Goal: Navigation & Orientation: Find specific page/section

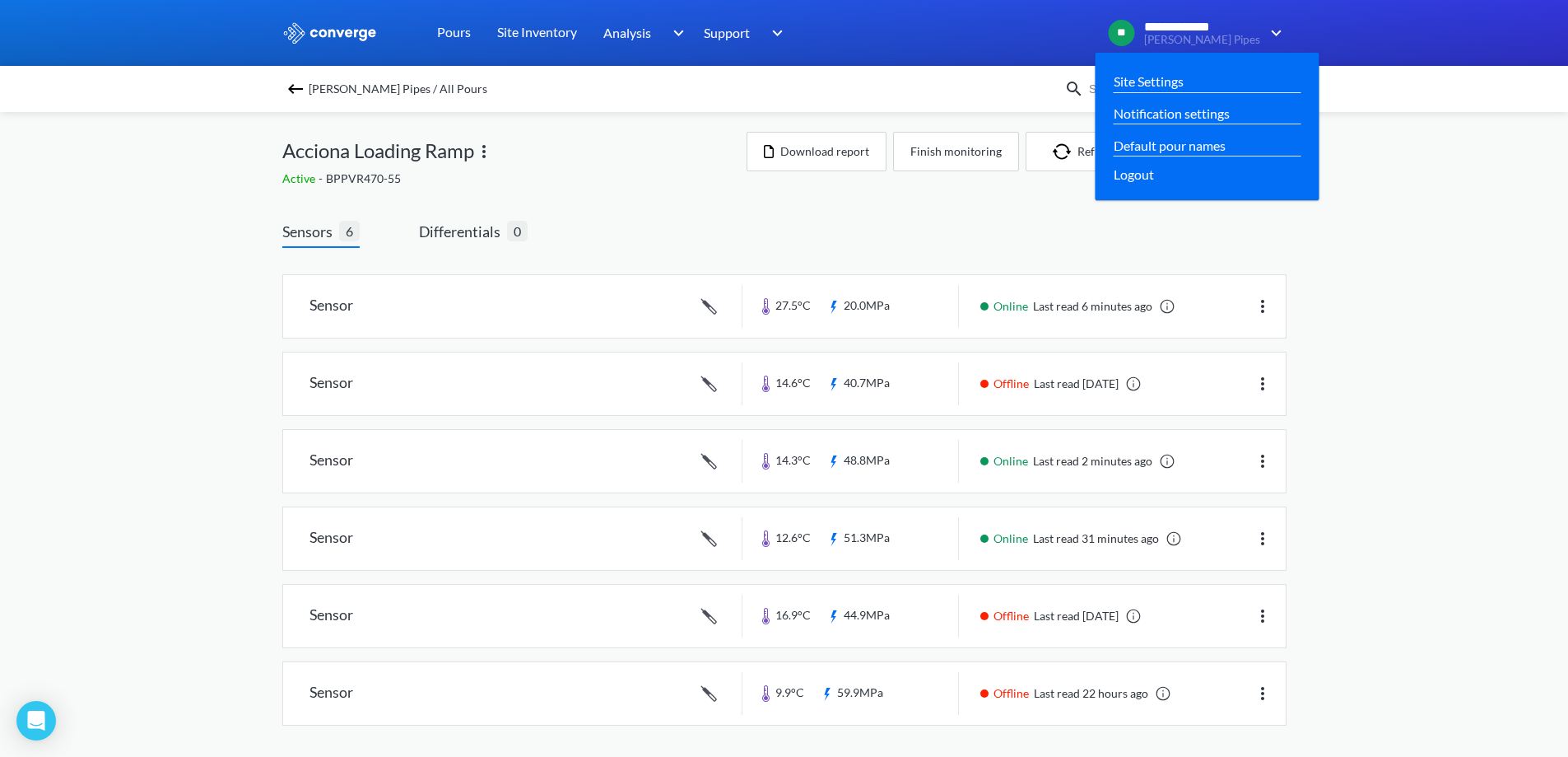
click at [1279, 31] on img at bounding box center [1273, 32] width 26 height 20
click at [1175, 83] on link "Site Settings" at bounding box center [1148, 81] width 70 height 20
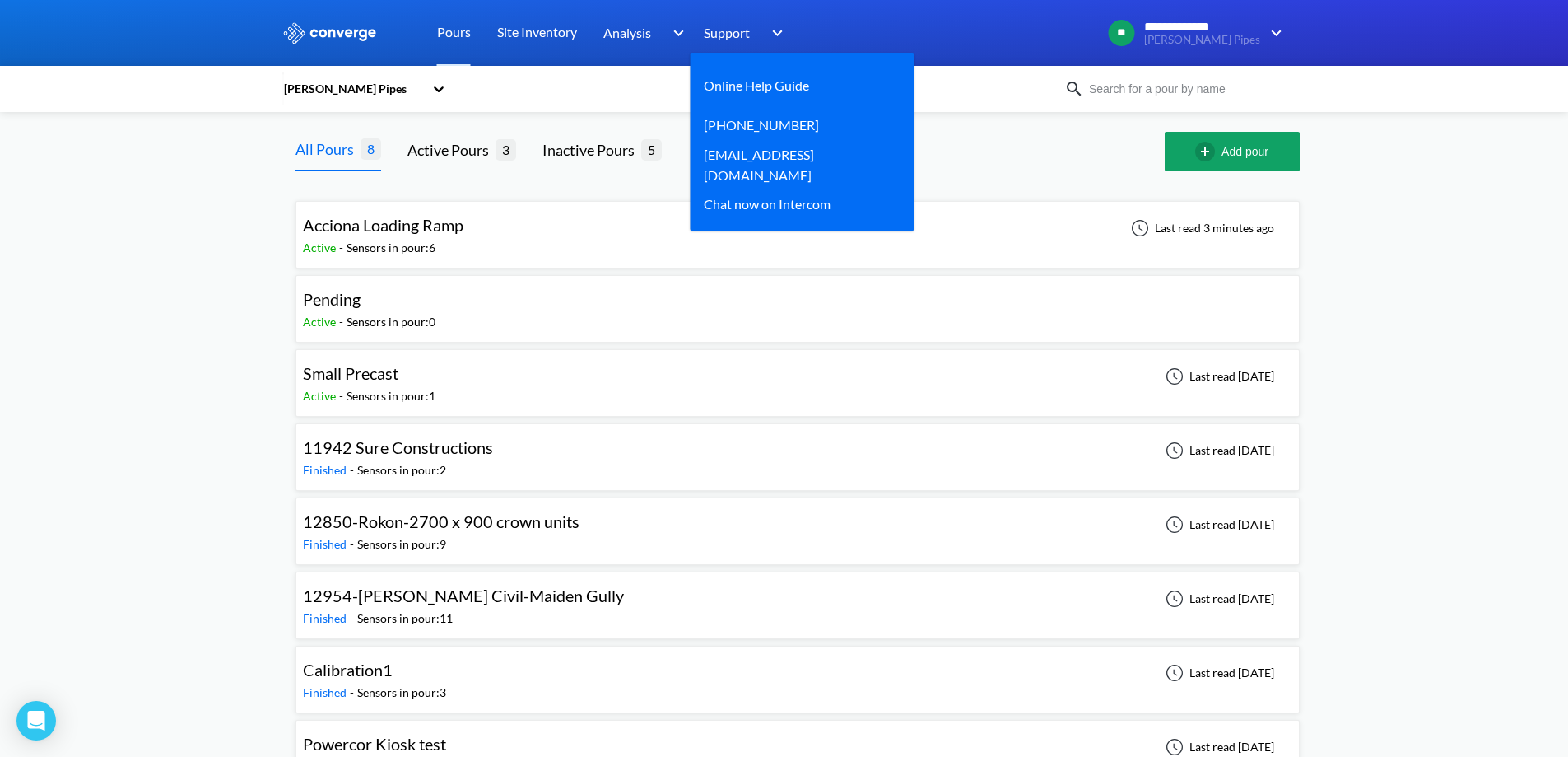
click at [779, 32] on img at bounding box center [775, 32] width 26 height 20
click at [780, 32] on img at bounding box center [775, 32] width 26 height 20
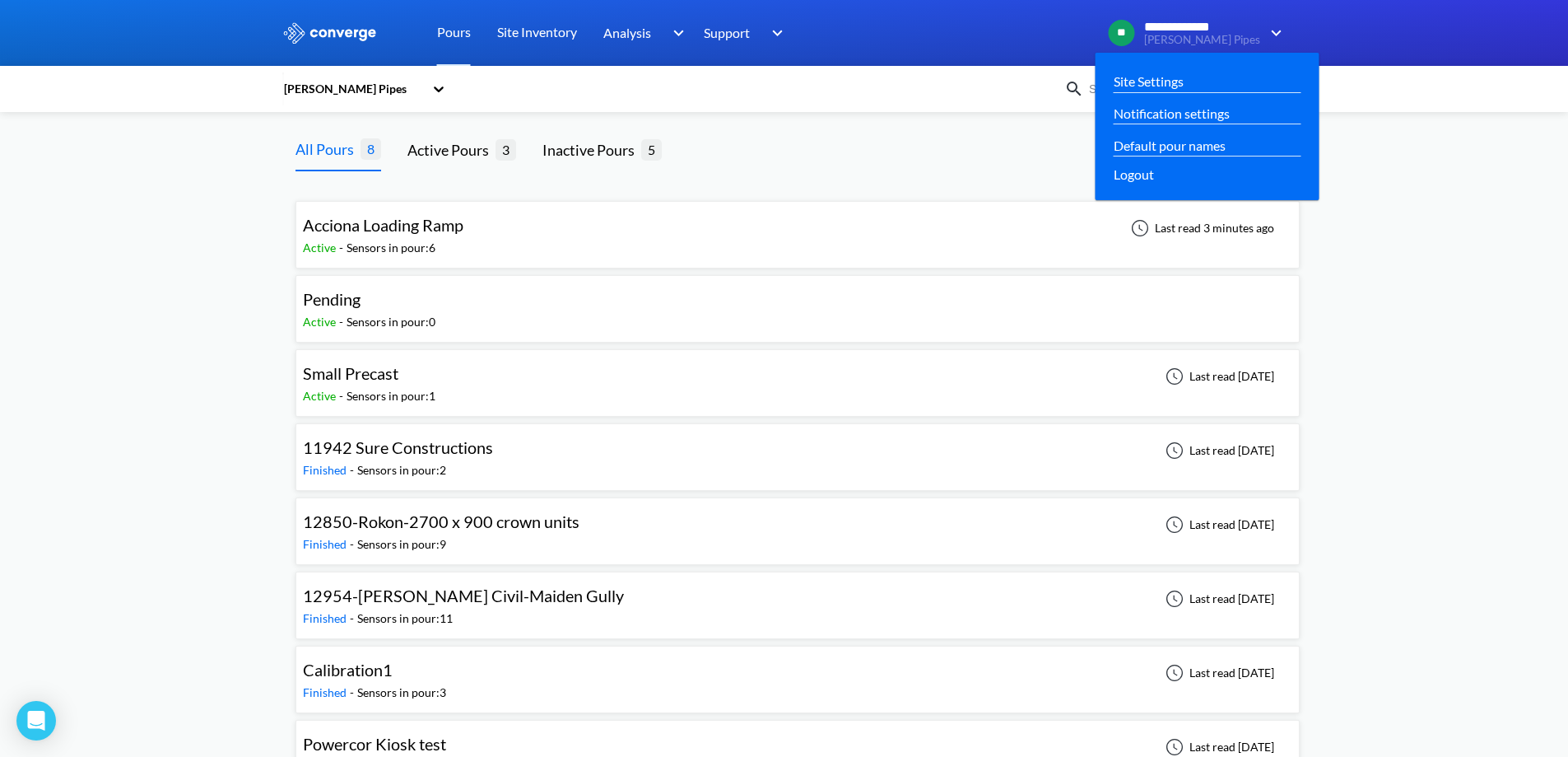
click at [1204, 28] on span "**********" at bounding box center [1186, 26] width 83 height 14
click at [1184, 80] on link "Site Settings" at bounding box center [1148, 81] width 70 height 20
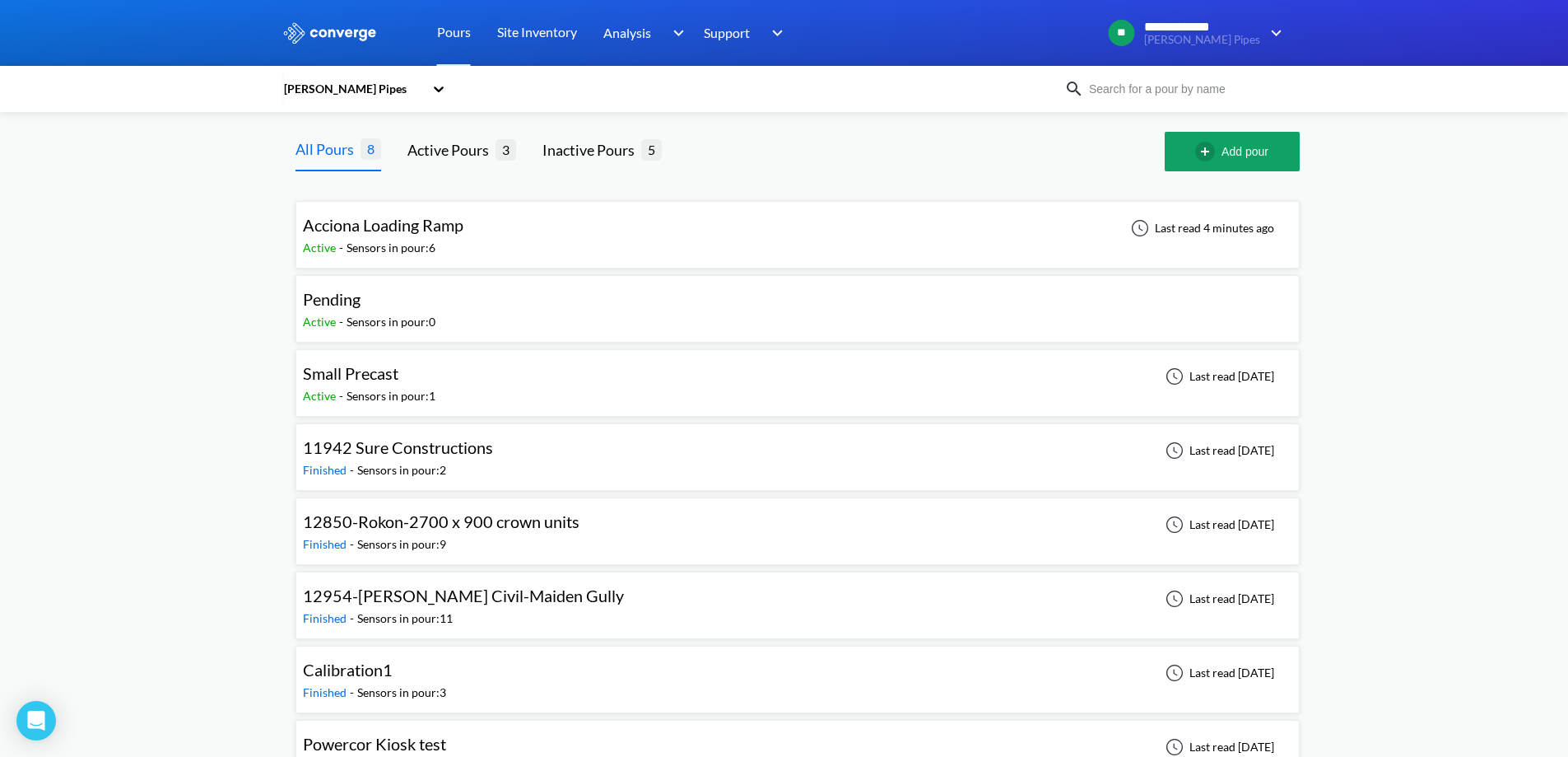
click at [444, 88] on icon at bounding box center [438, 89] width 16 height 16
click at [458, 44] on link "Pours" at bounding box center [455, 32] width 34 height 66
click at [456, 27] on link "Pours" at bounding box center [455, 32] width 34 height 66
click at [447, 89] on icon at bounding box center [438, 89] width 16 height 16
click at [316, 132] on div "[PERSON_NAME] Pipes" at bounding box center [364, 133] width 164 height 32
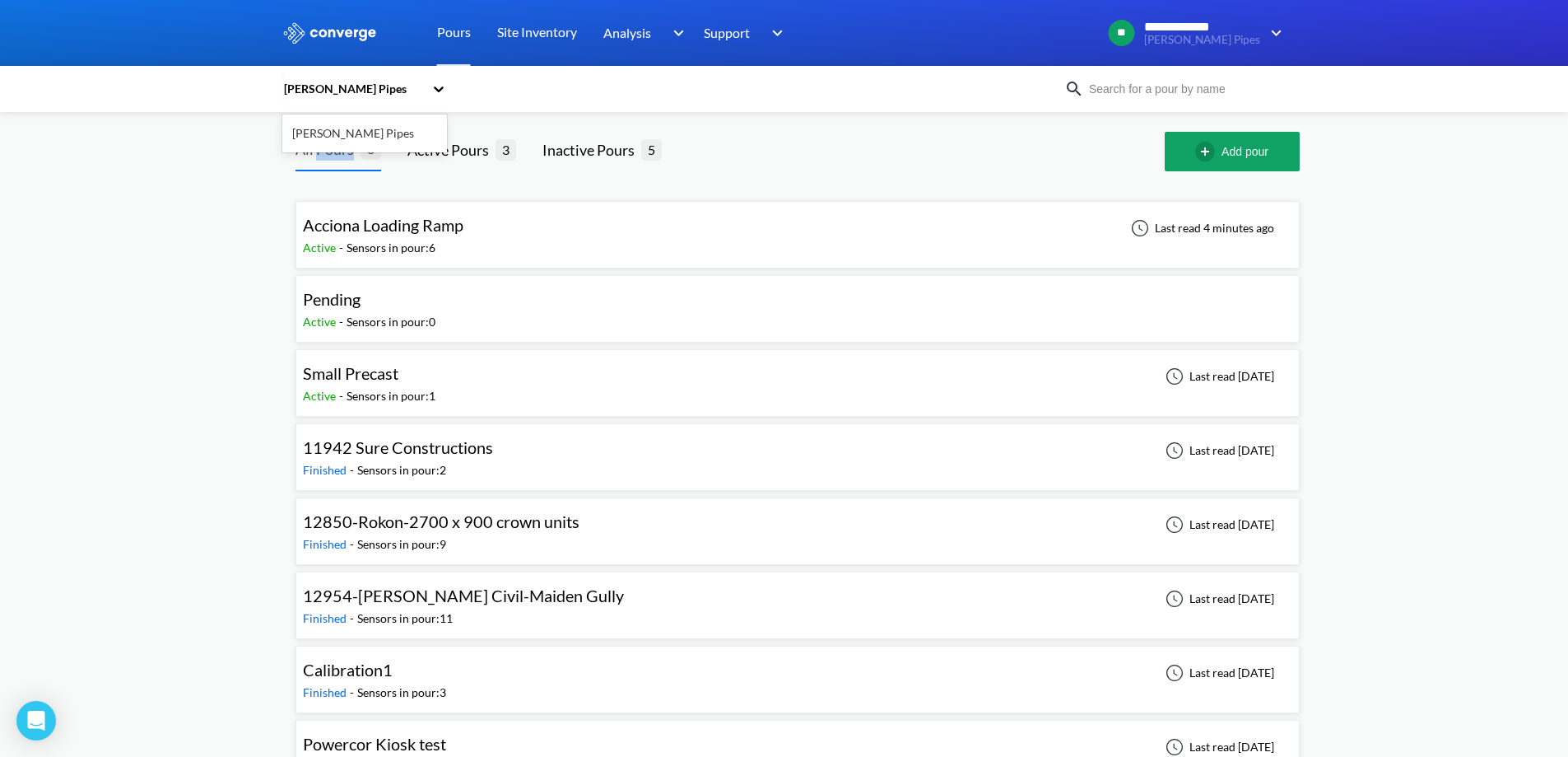
click at [318, 132] on div "All Pours 8" at bounding box center [338, 152] width 86 height 39
click at [237, 136] on div "**********" at bounding box center [784, 400] width 1568 height 800
click at [311, 89] on div "[PERSON_NAME] Pipes" at bounding box center [353, 89] width 141 height 18
click at [336, 87] on div "[PERSON_NAME] Pipes" at bounding box center [353, 89] width 141 height 18
click at [322, 95] on div "[PERSON_NAME] Pipes" at bounding box center [353, 89] width 141 height 18
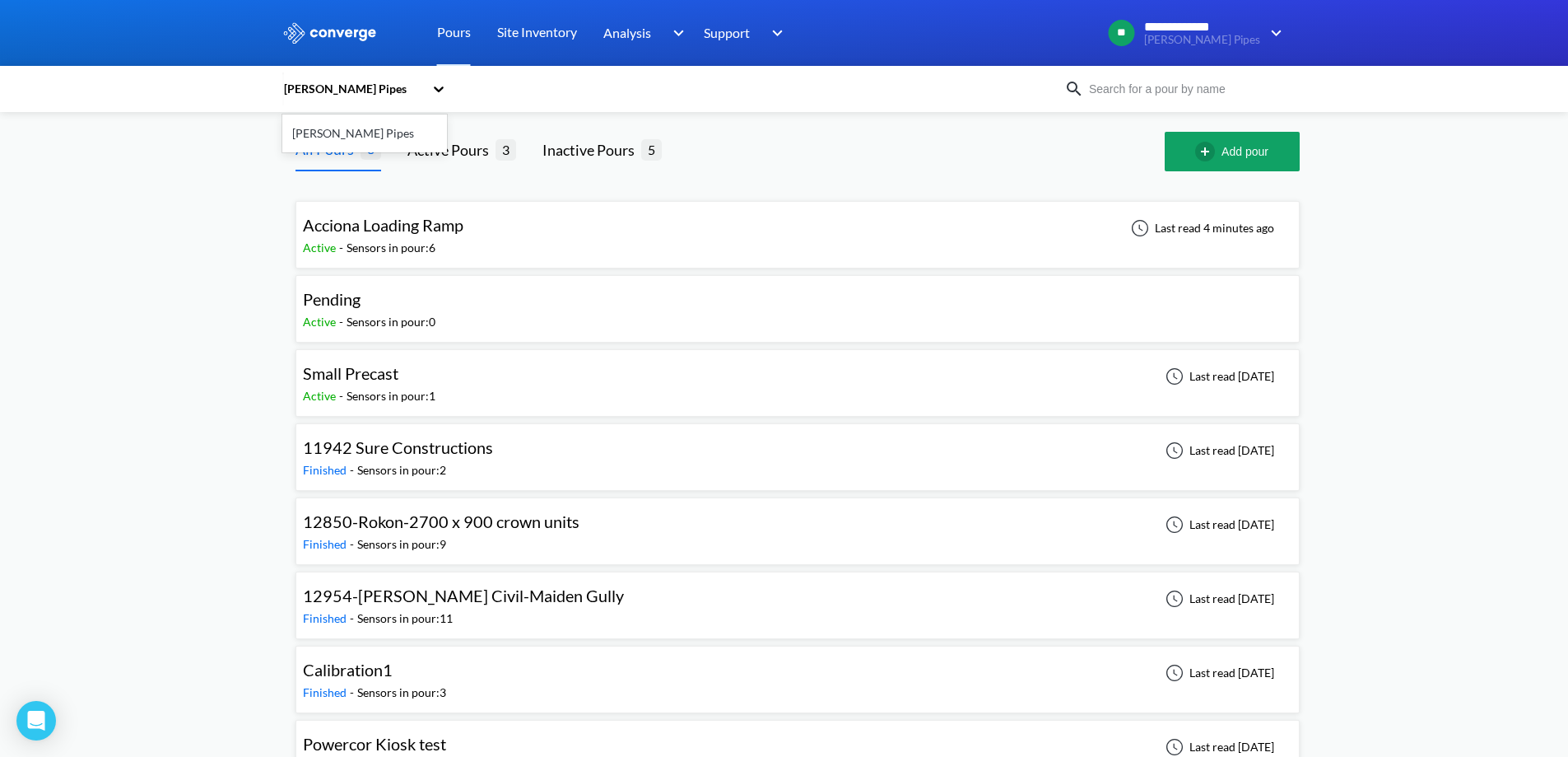
click at [324, 124] on div "[PERSON_NAME] Pipes" at bounding box center [364, 133] width 164 height 32
